Goal: Find contact information: Find contact information

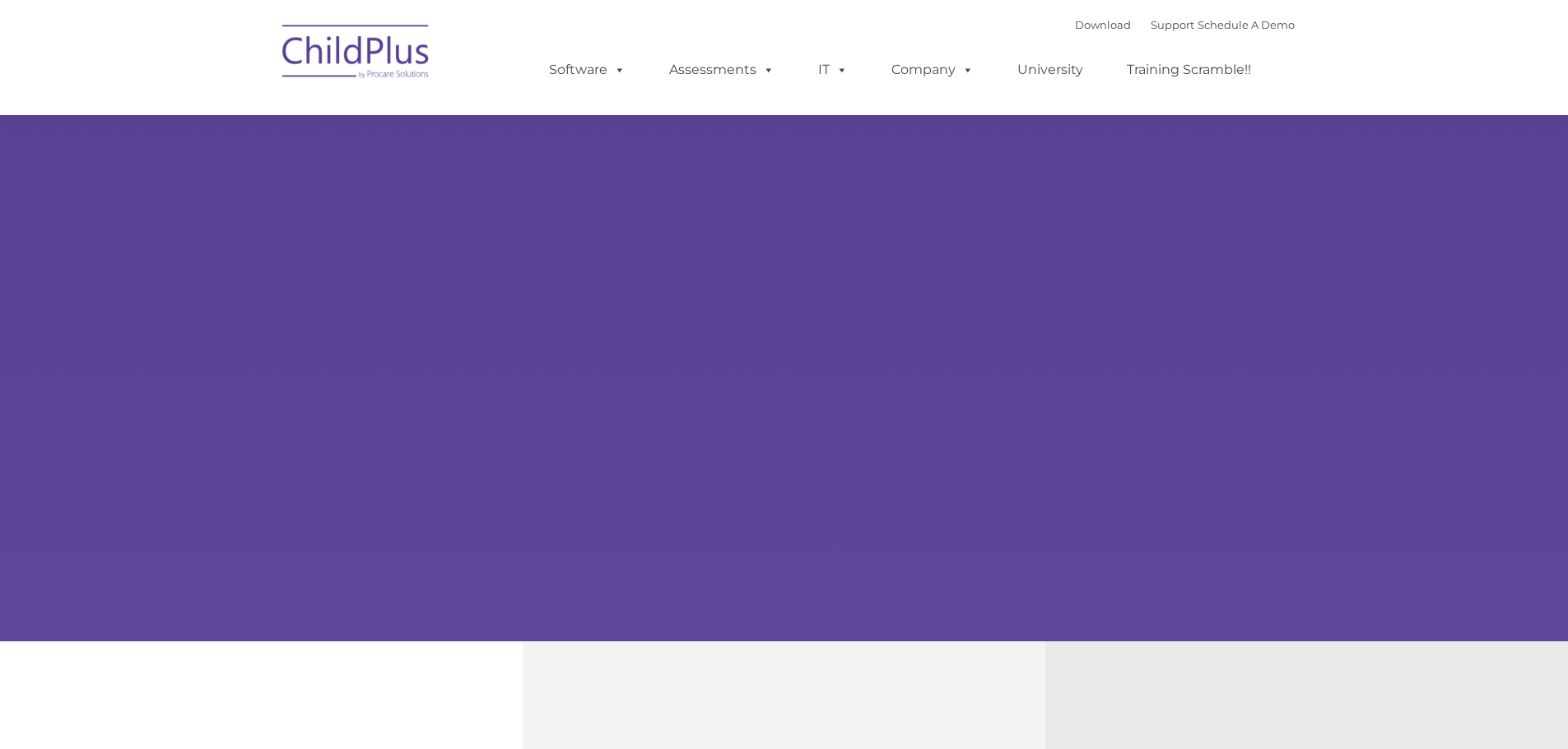
type input ""
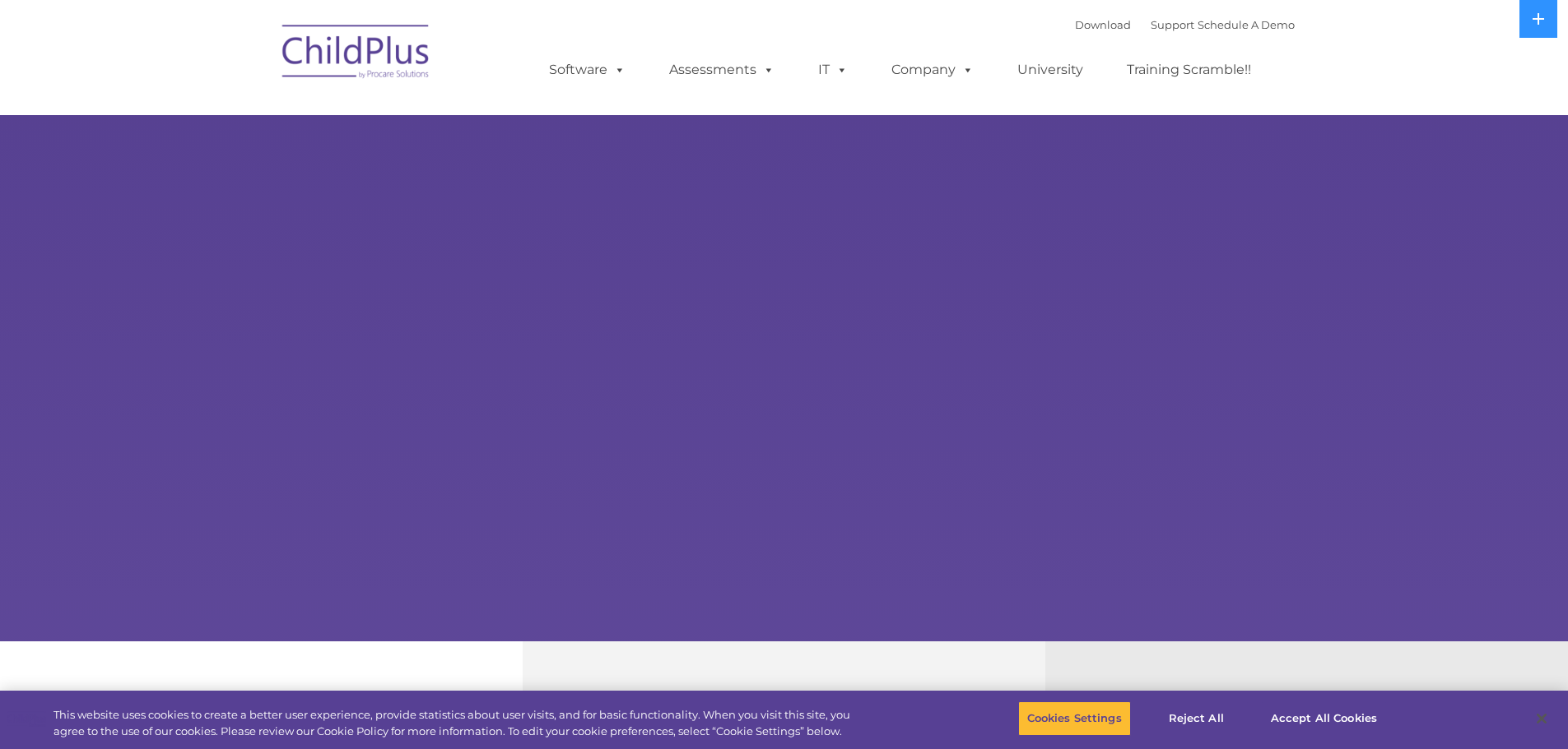
select select "MEDIUM"
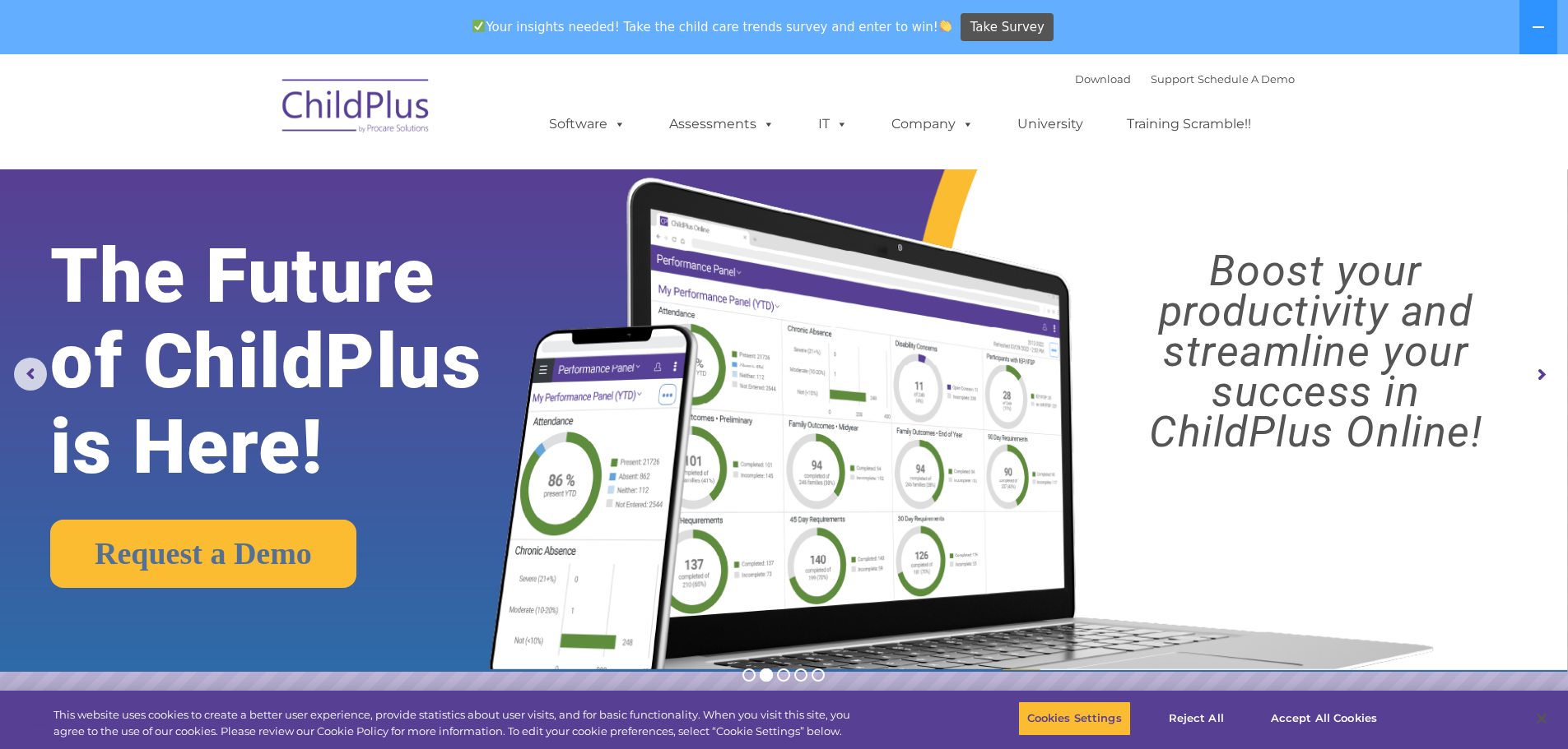
click at [1545, 373] on rs-arrow at bounding box center [1540, 375] width 33 height 33
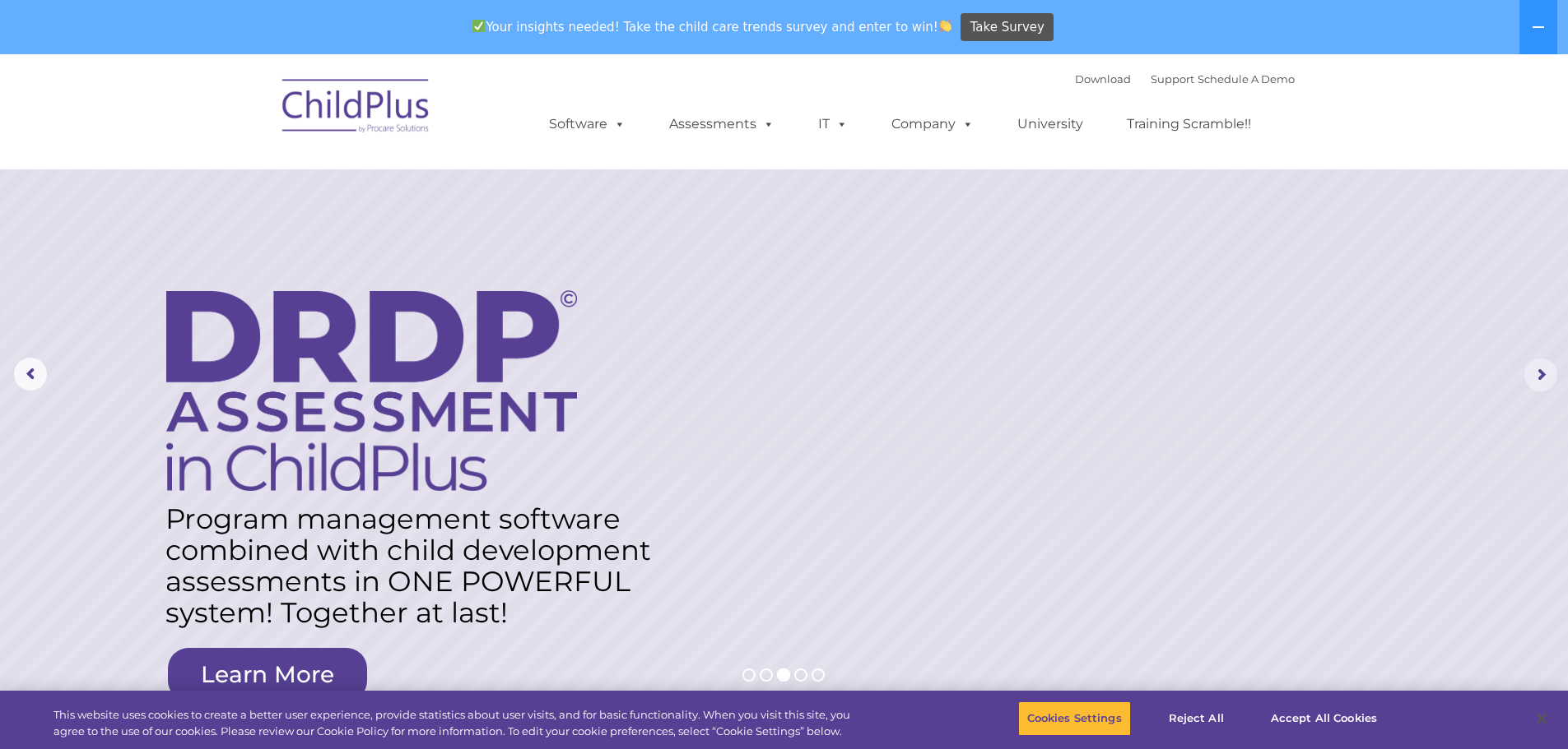
click at [1545, 377] on rs-arrow at bounding box center [1540, 375] width 33 height 33
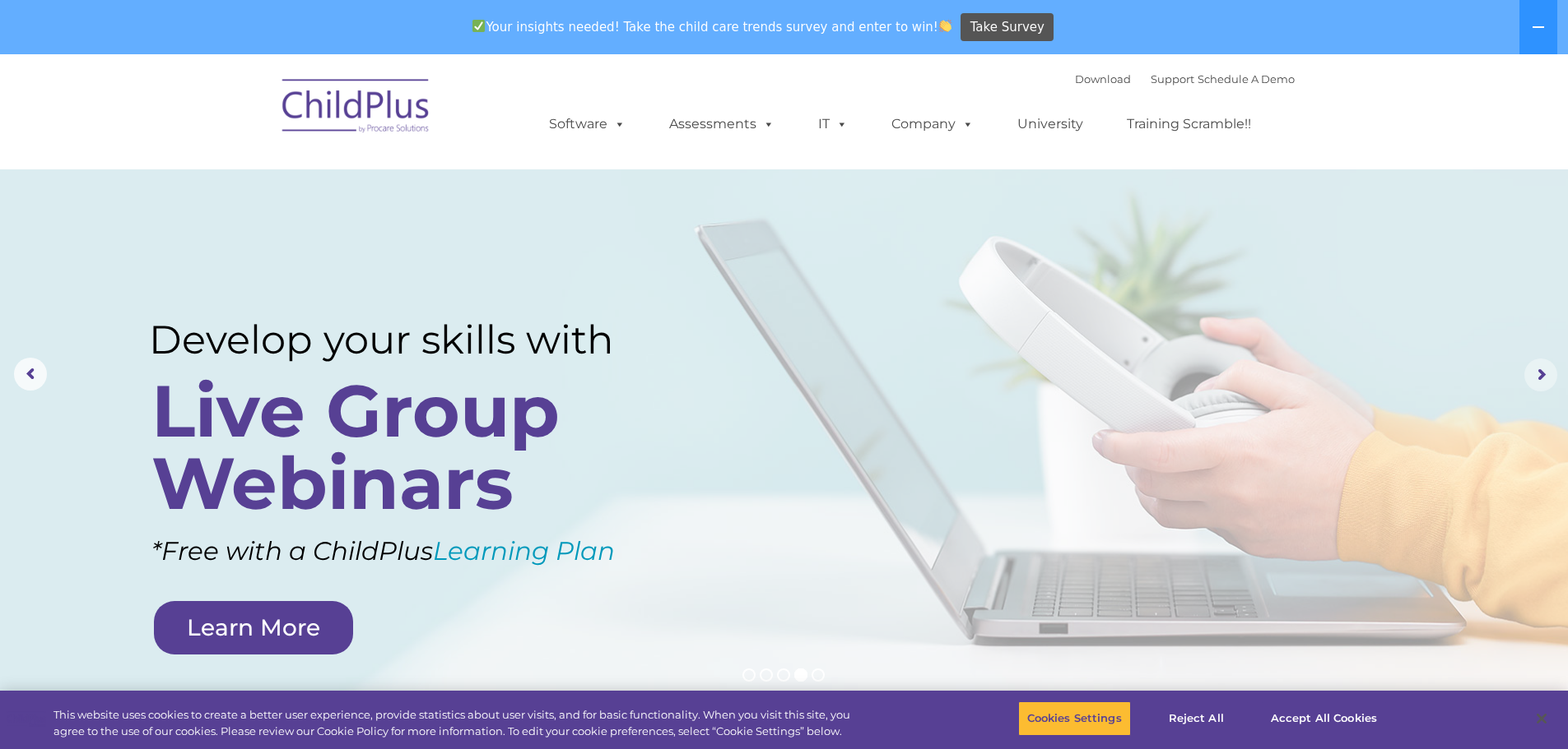
click at [1545, 377] on rs-arrow at bounding box center [1540, 375] width 33 height 33
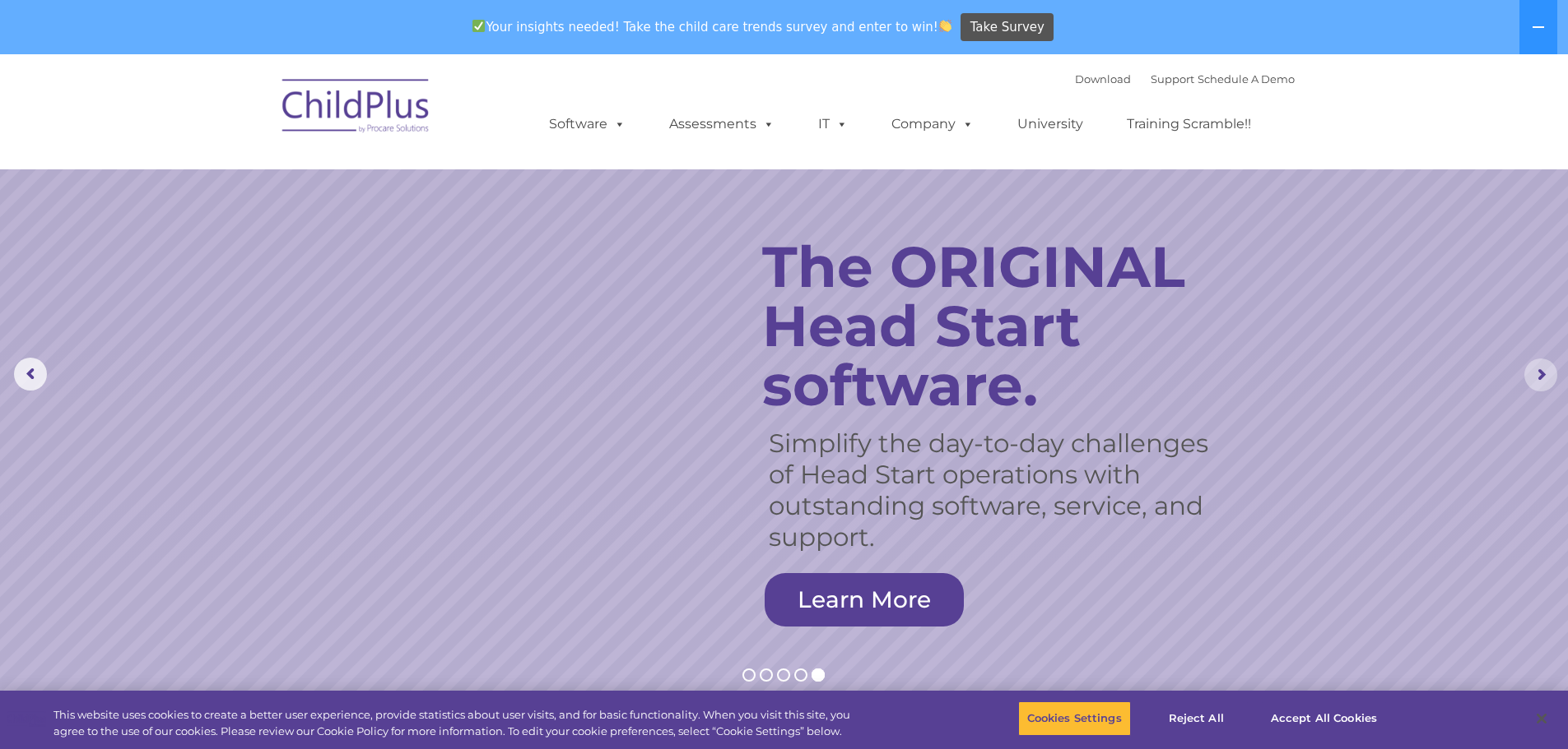
click at [1545, 377] on rs-arrow at bounding box center [1540, 375] width 33 height 33
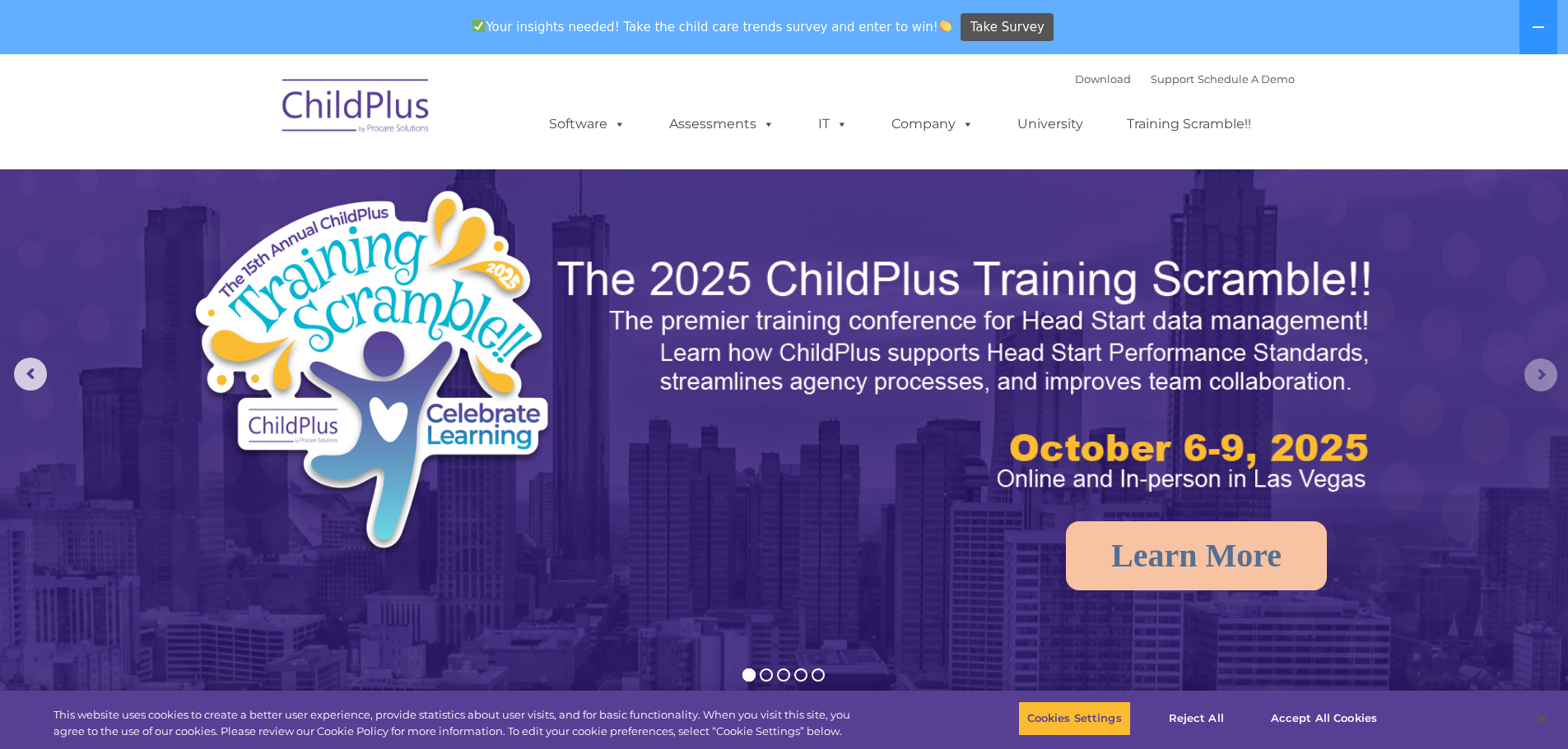
click at [1542, 379] on rs-arrow at bounding box center [1540, 375] width 33 height 33
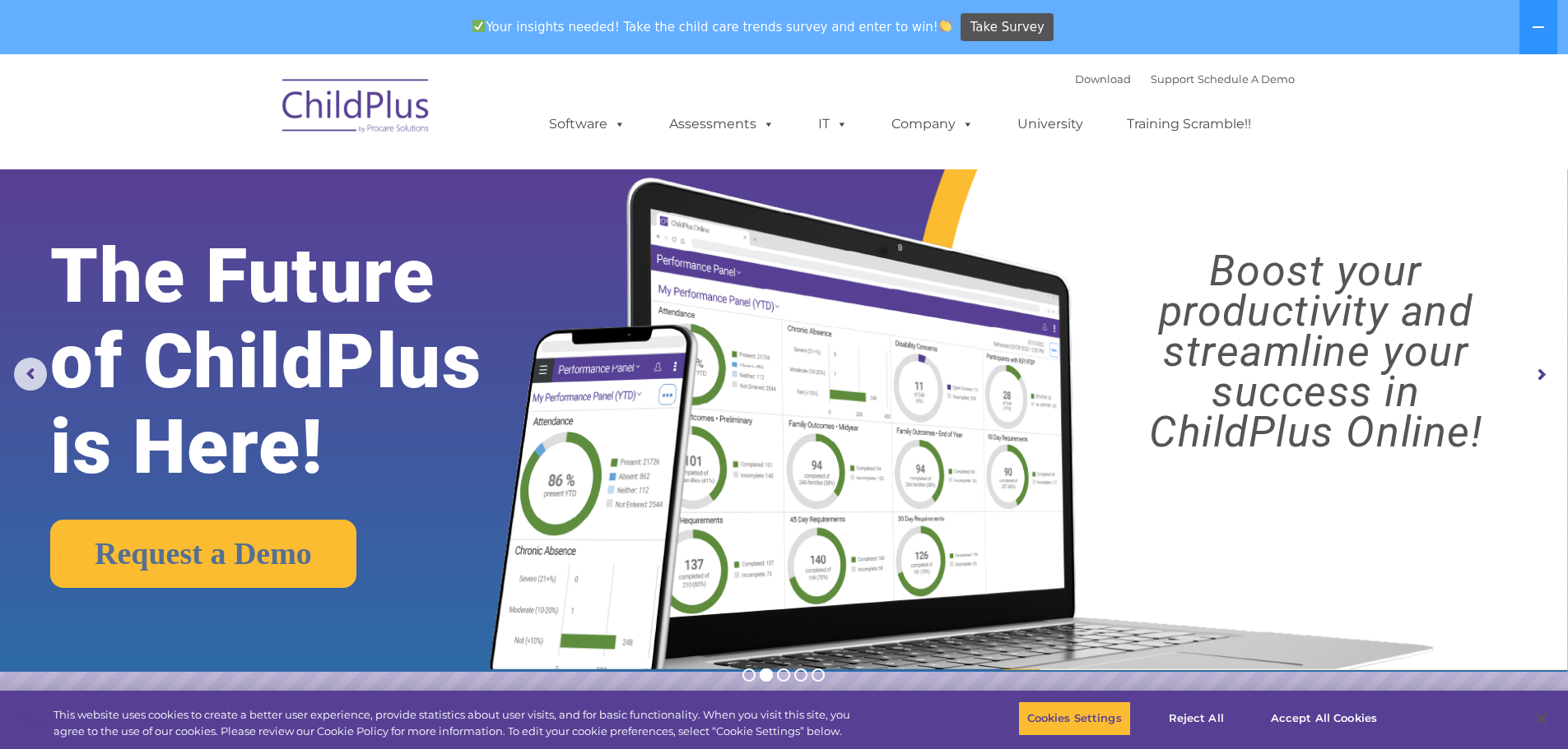
click at [1542, 379] on rs-arrow at bounding box center [1540, 375] width 33 height 33
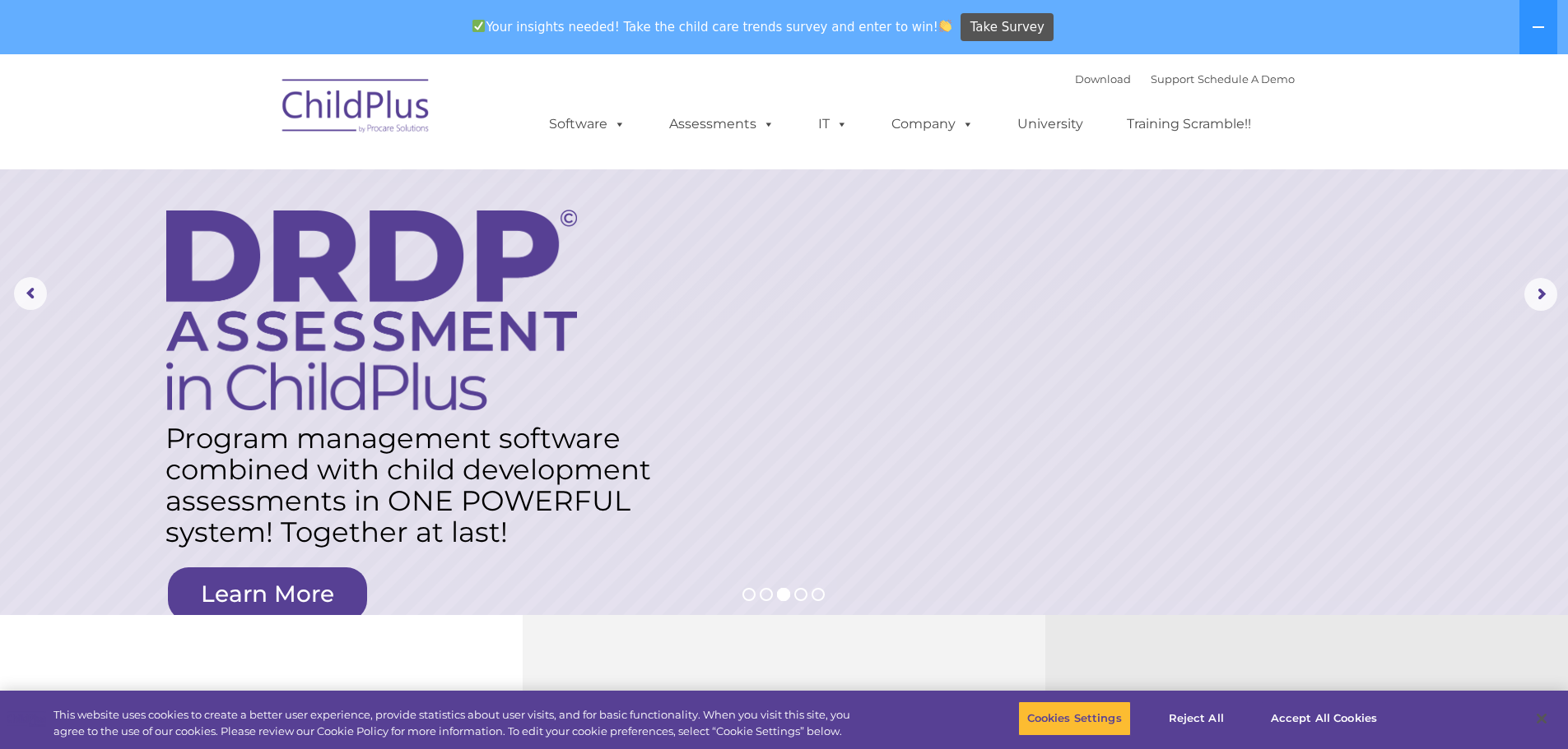
scroll to position [82, 0]
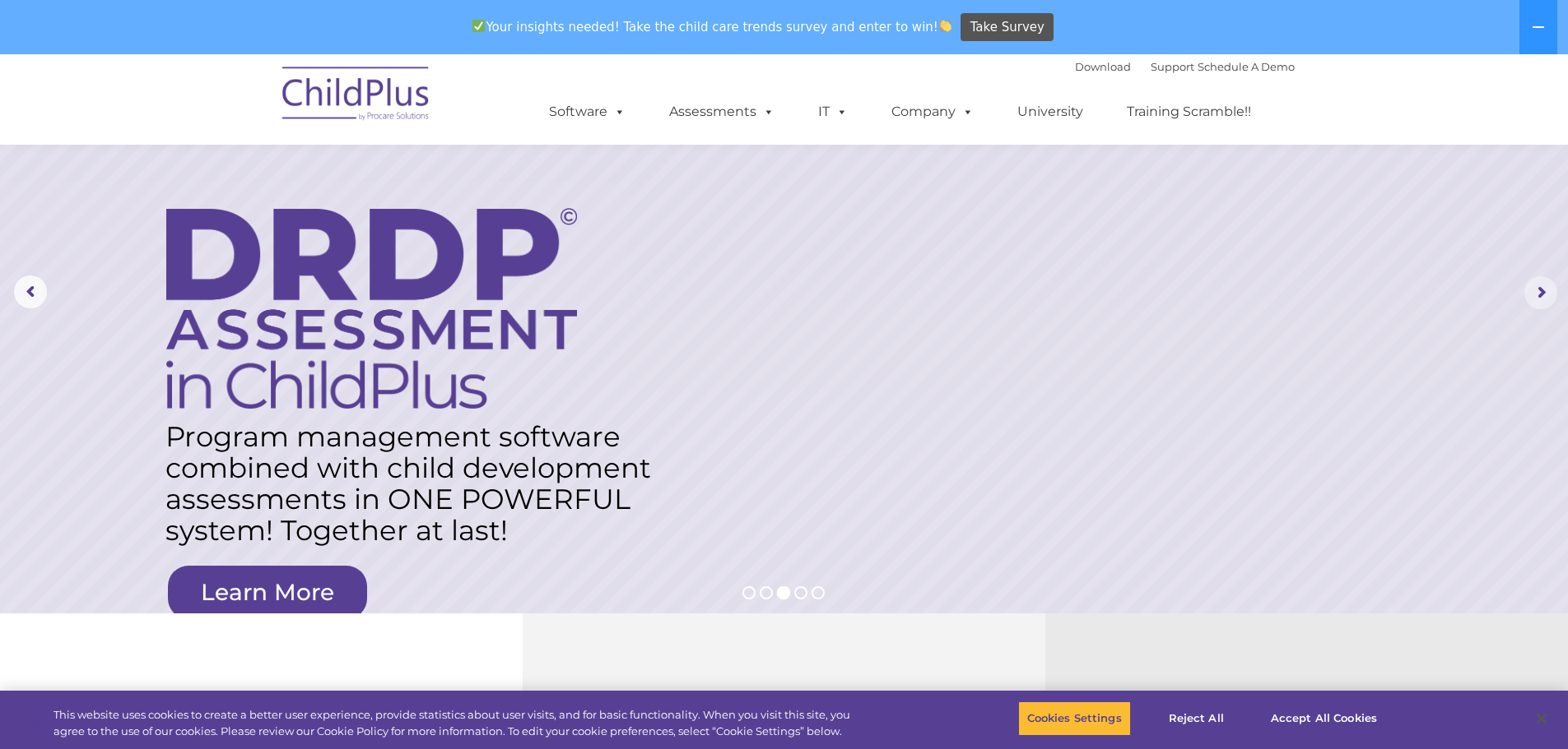
click at [1538, 291] on rs-arrow at bounding box center [1540, 292] width 33 height 33
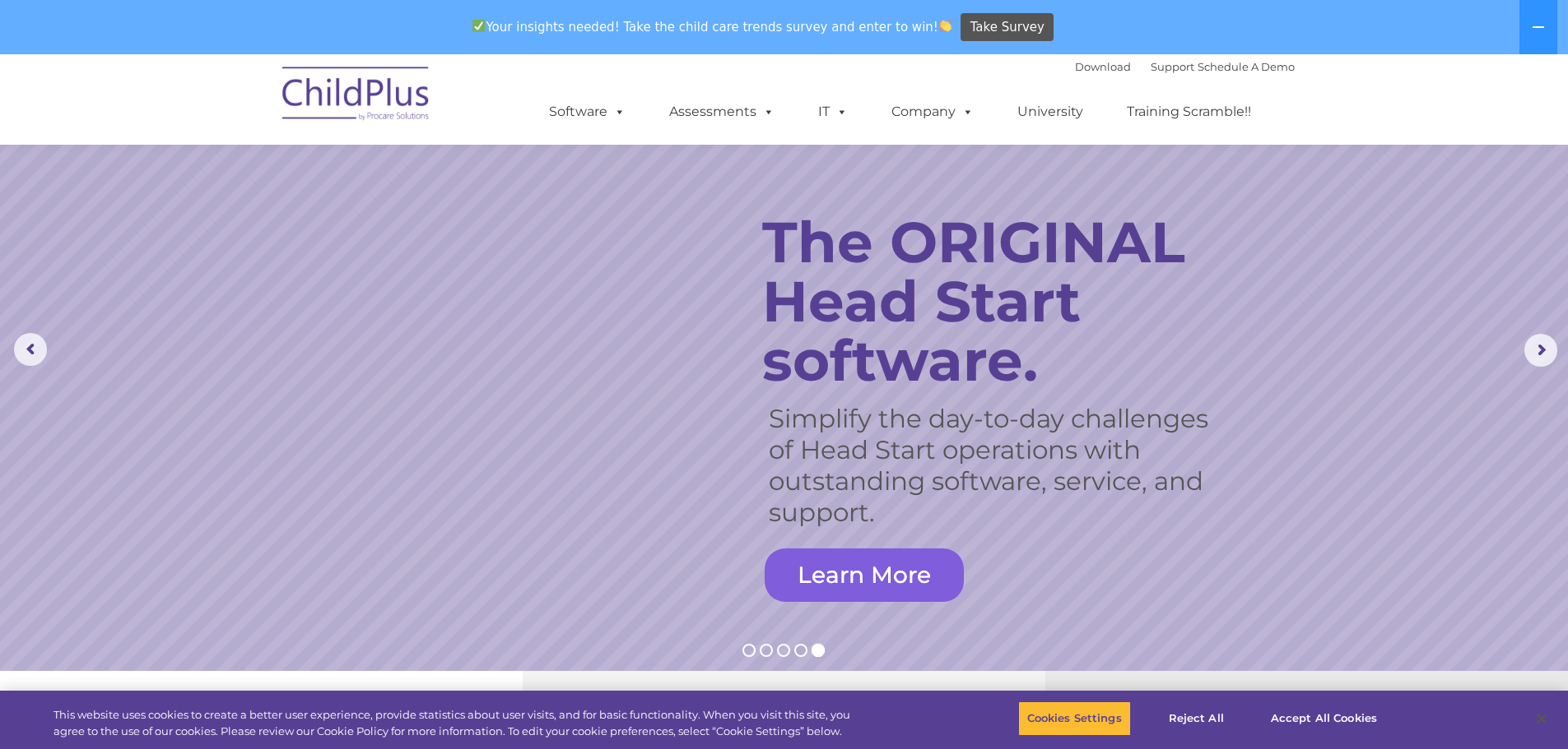
scroll to position [0, 0]
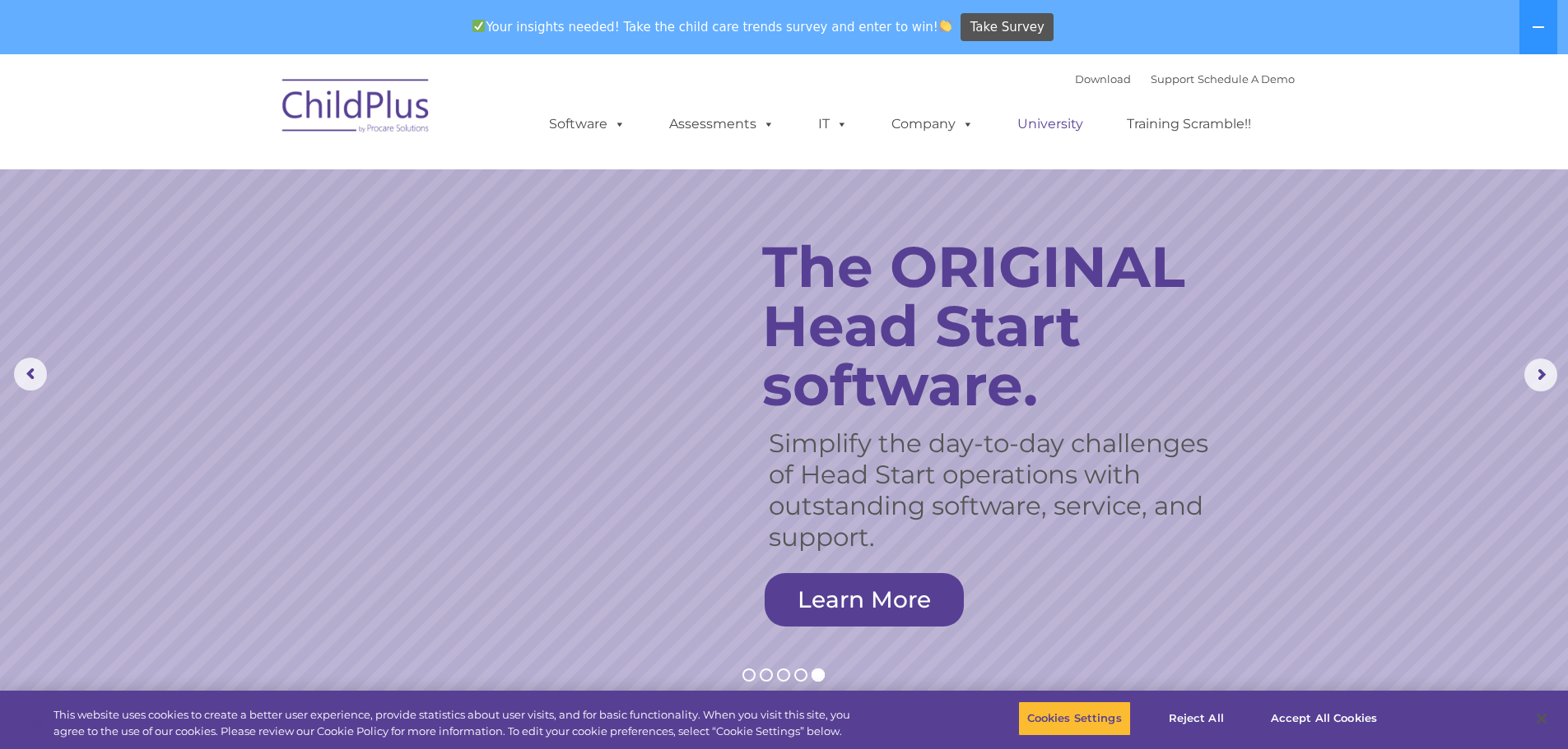
click at [1065, 118] on link "University" at bounding box center [1049, 124] width 99 height 33
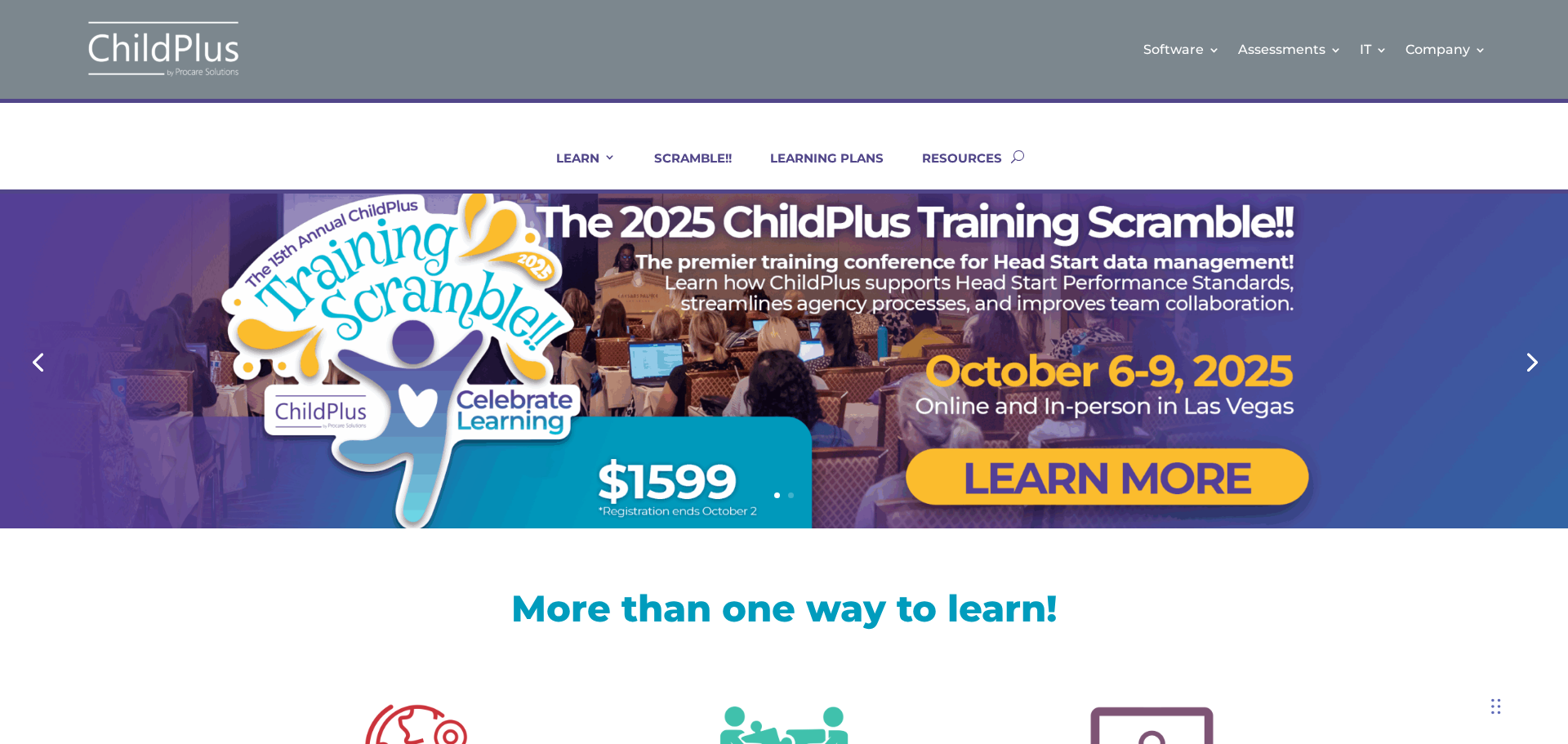
click at [1533, 358] on link "Next" at bounding box center [1530, 361] width 39 height 39
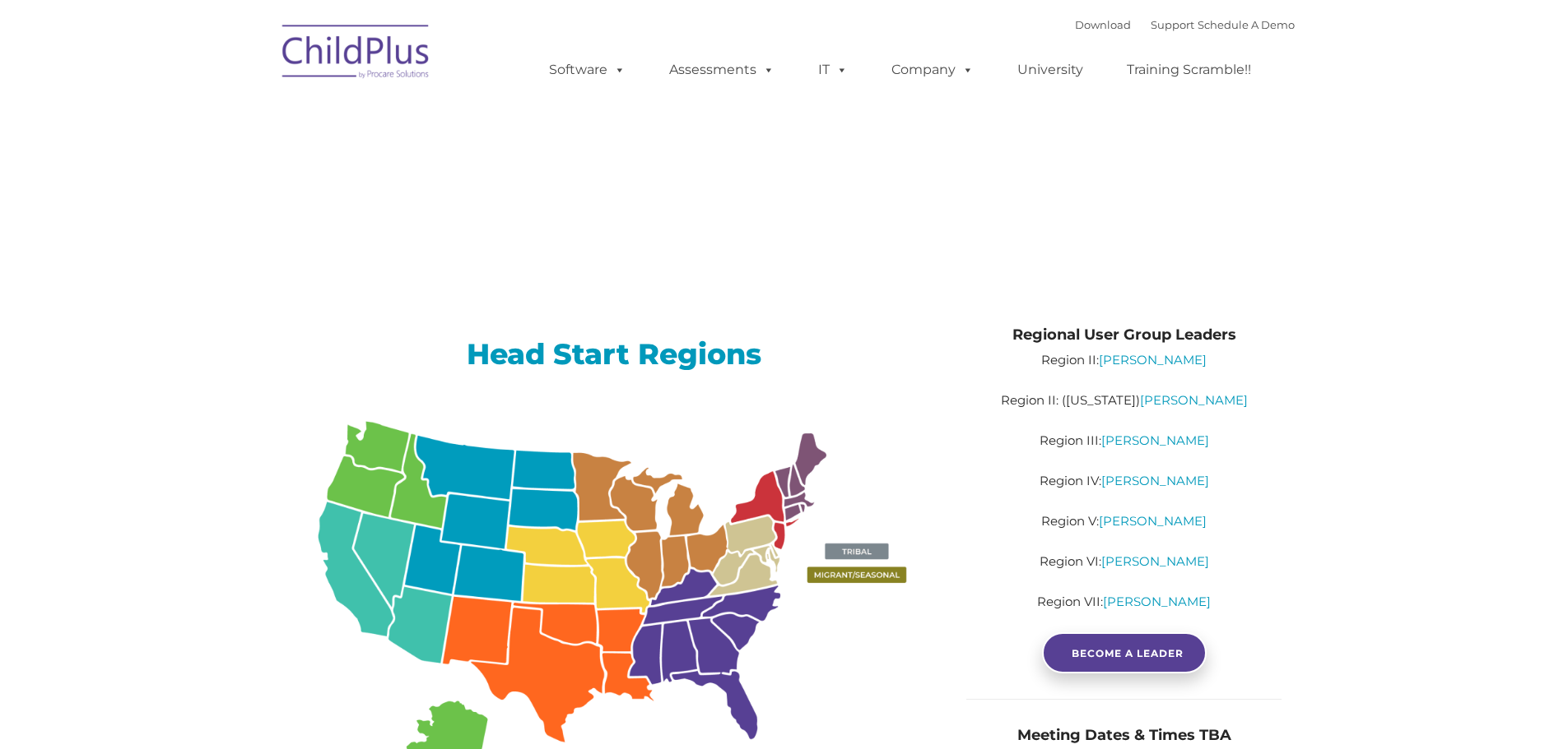
type input ""
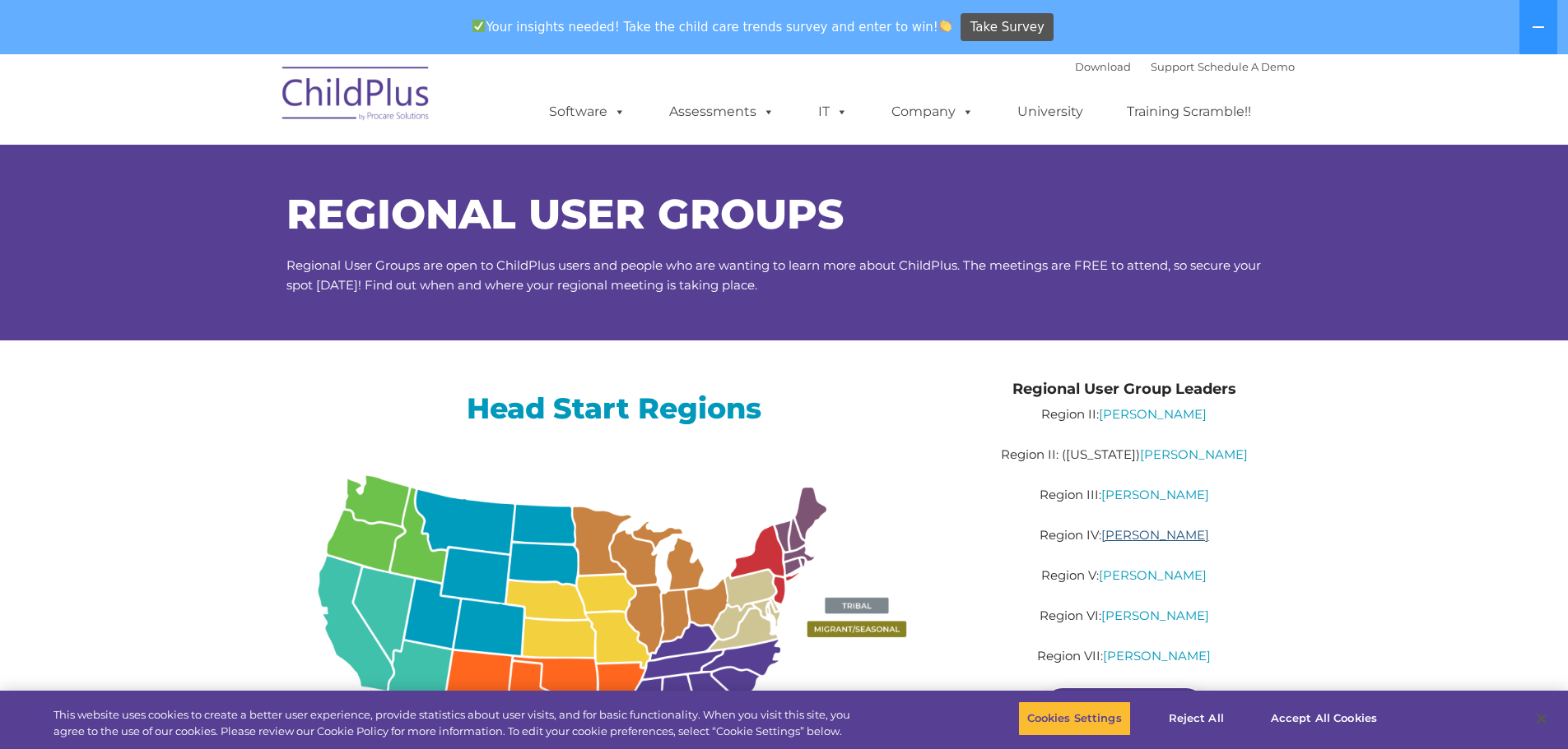
click at [1146, 535] on link "Sabrina Keen" at bounding box center [1155, 535] width 108 height 16
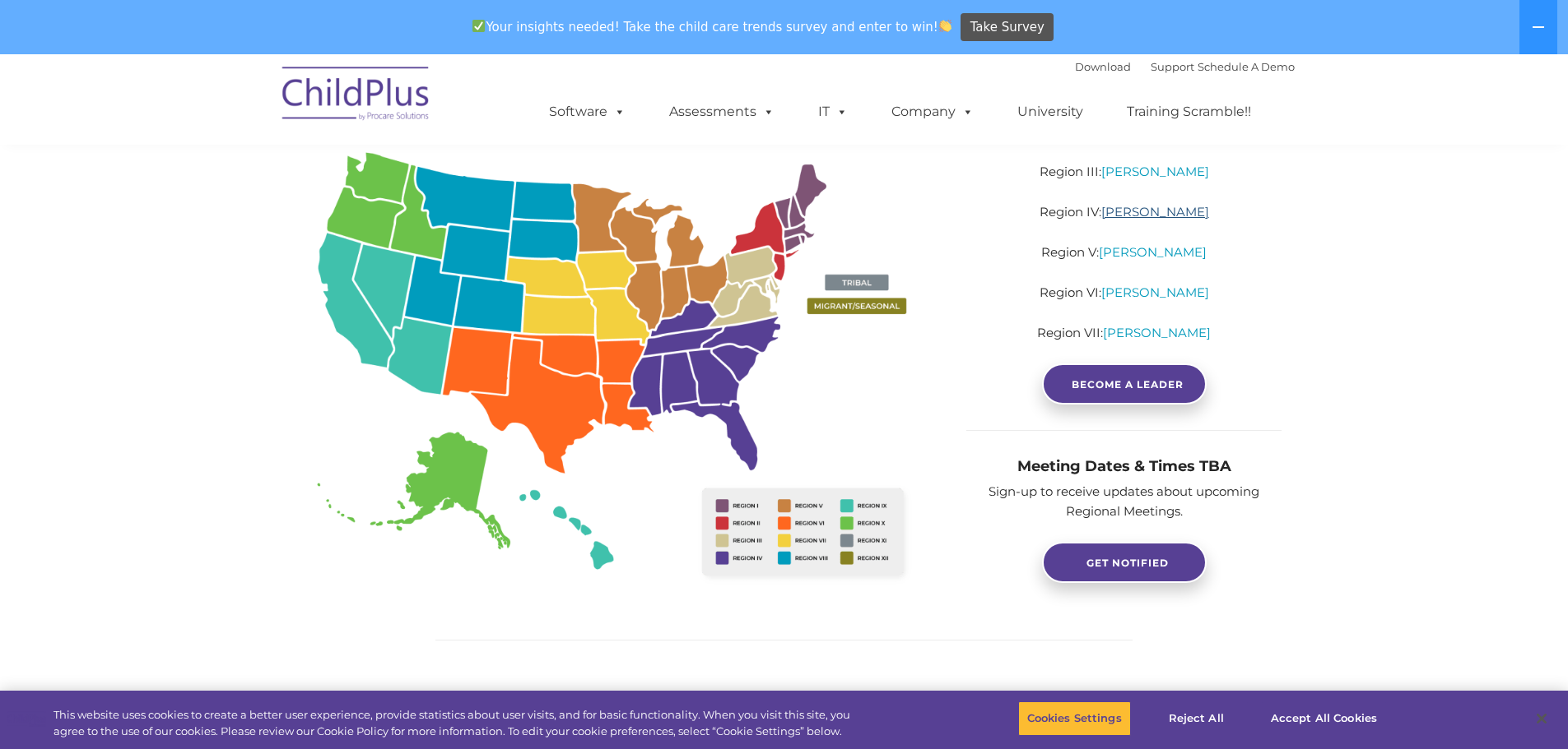
scroll to position [329, 0]
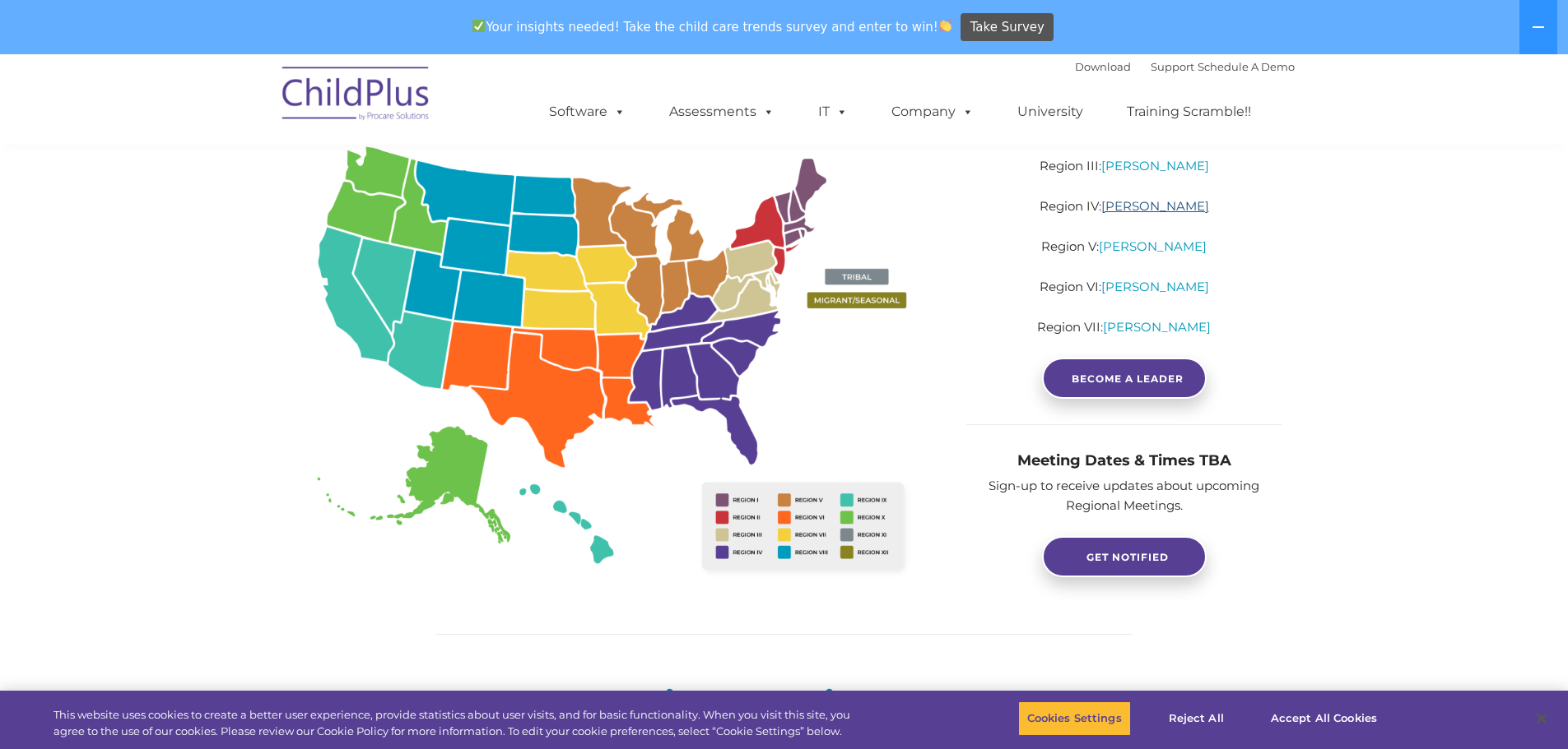
click at [1142, 208] on link "Sabrina Keen" at bounding box center [1155, 206] width 108 height 16
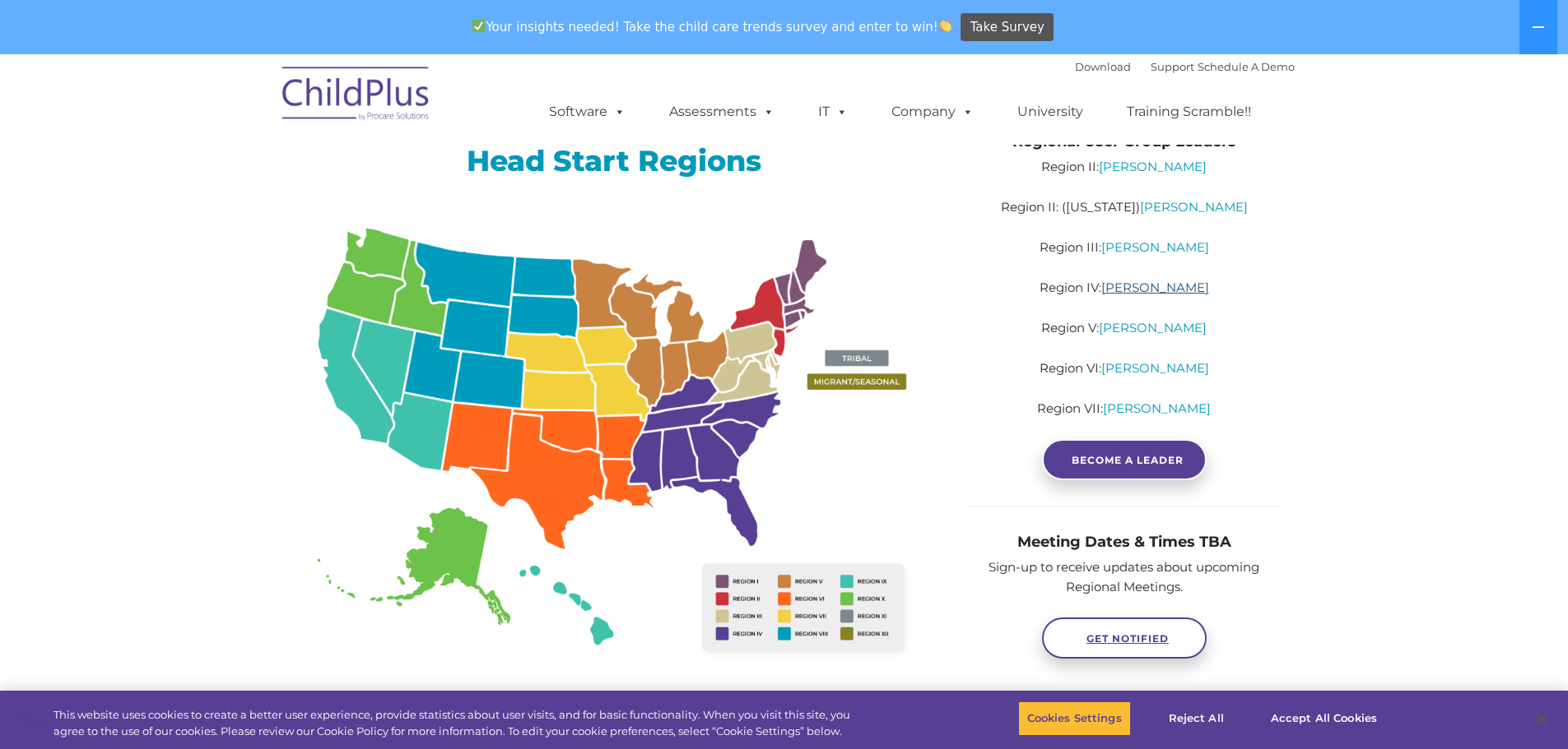
scroll to position [247, 0]
click at [731, 497] on img at bounding box center [614, 447] width 656 height 477
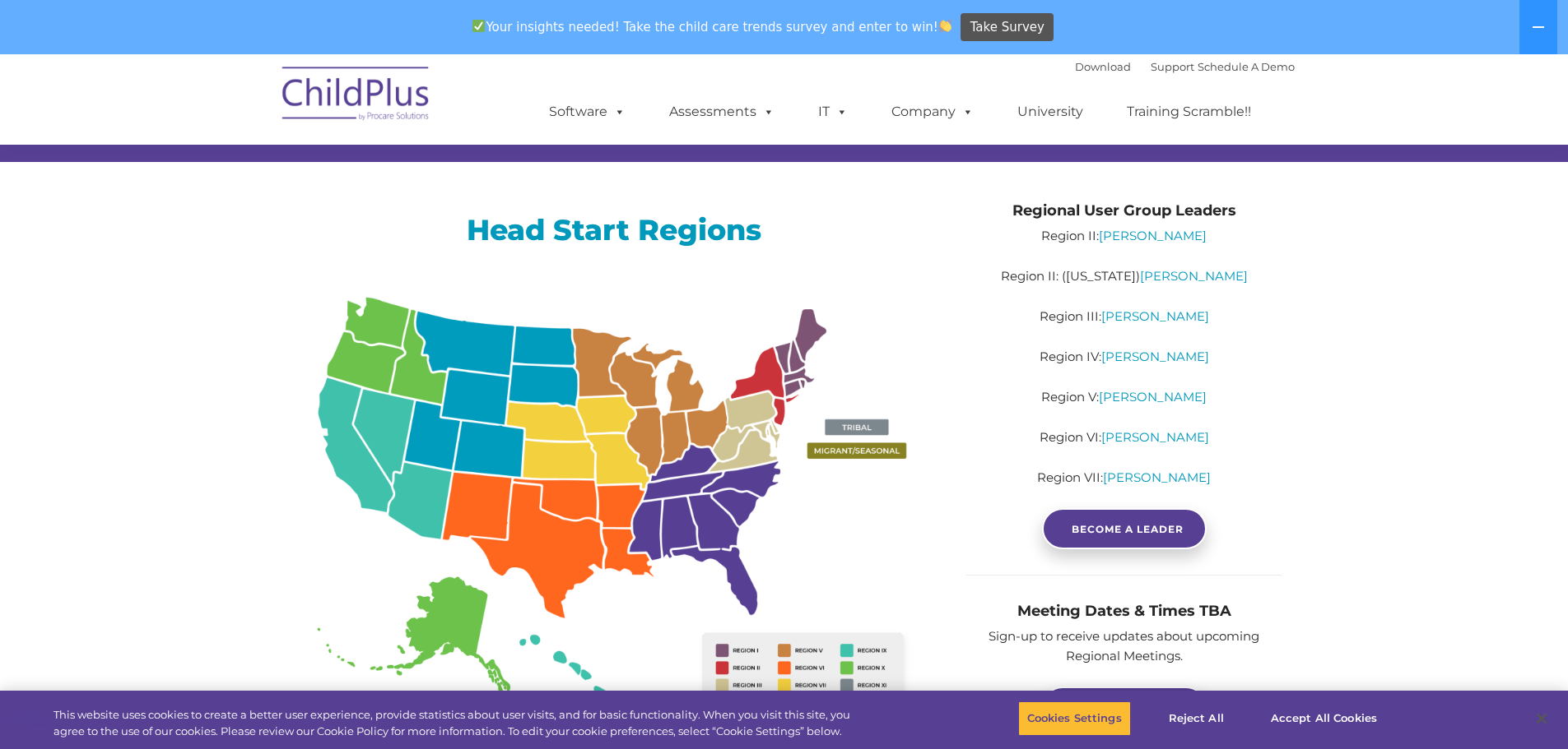
scroll to position [165, 0]
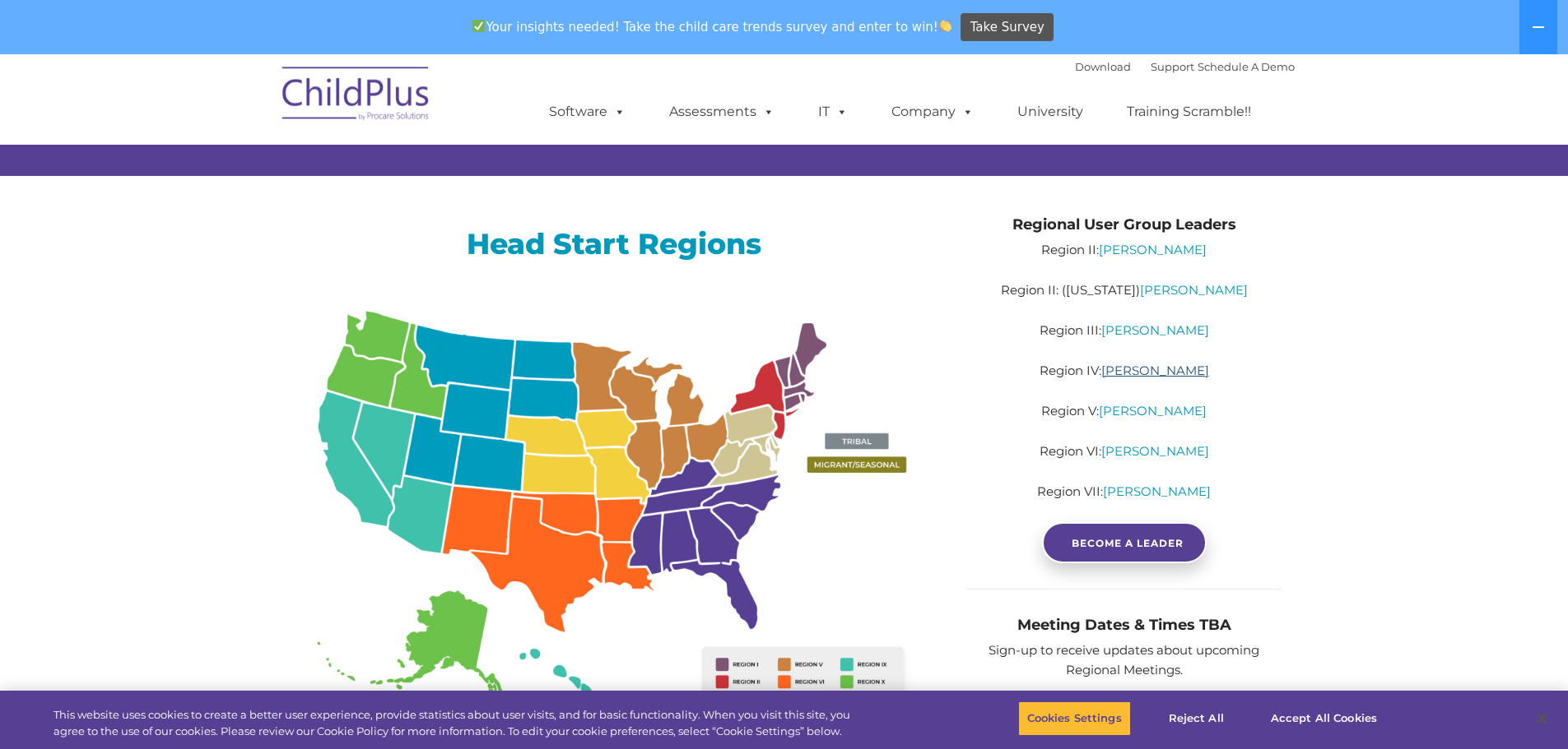
click at [1131, 371] on link "Sabrina Keen" at bounding box center [1155, 371] width 108 height 16
click at [1118, 544] on span "BECOME A LEADER" at bounding box center [1127, 543] width 112 height 13
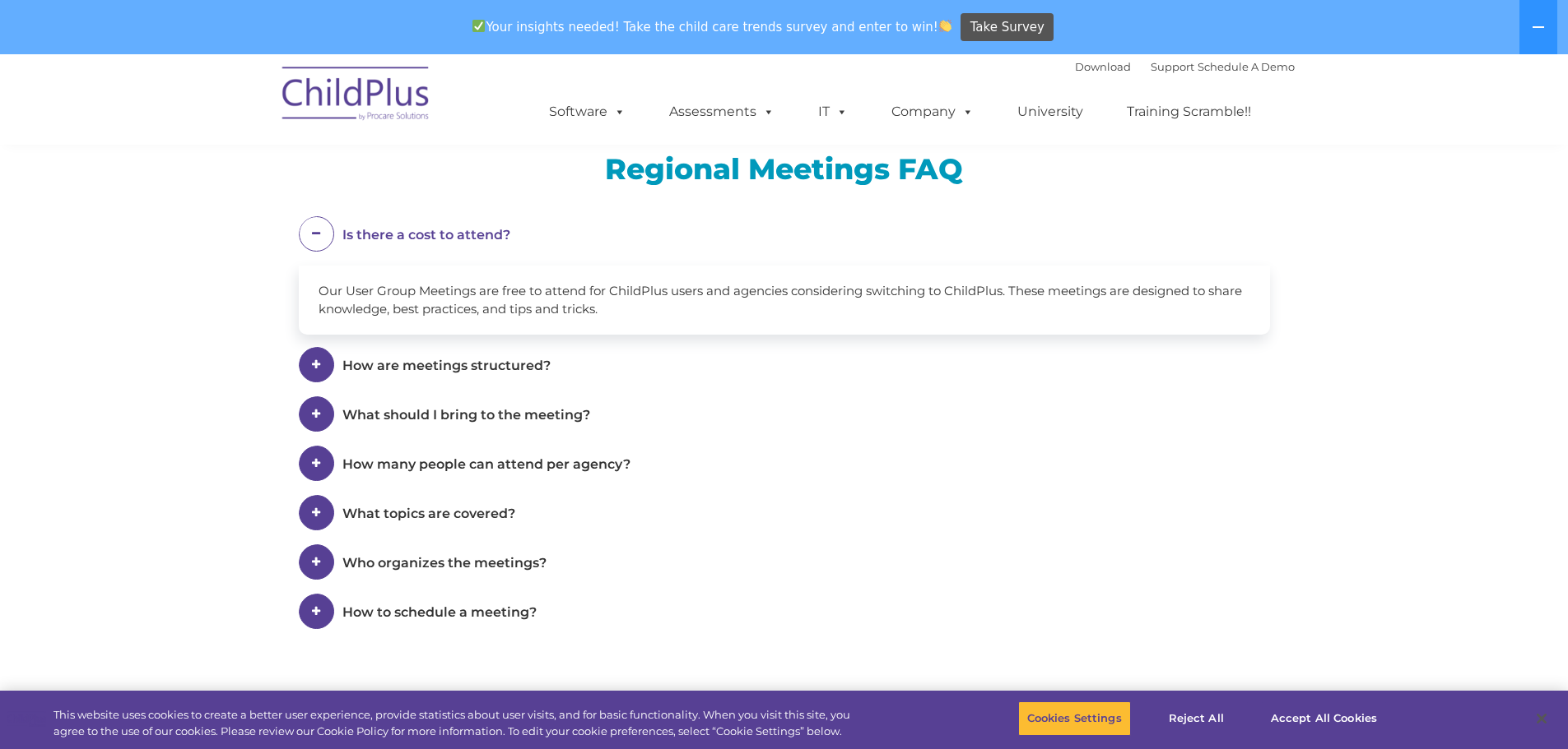
scroll to position [864, 0]
click at [413, 609] on span "How to schedule a meeting?" at bounding box center [439, 611] width 194 height 16
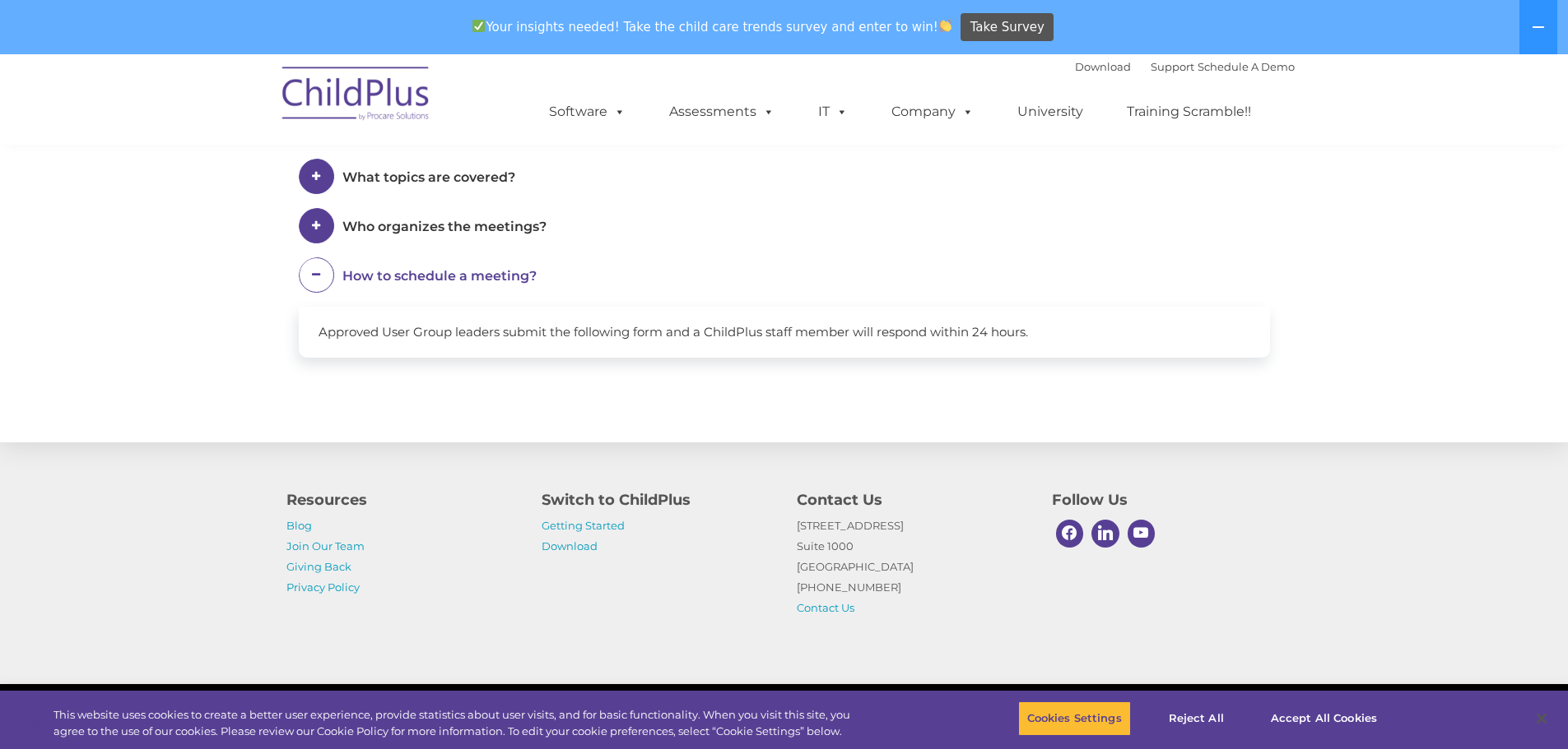
scroll to position [1161, 0]
